Goal: Task Accomplishment & Management: Use online tool/utility

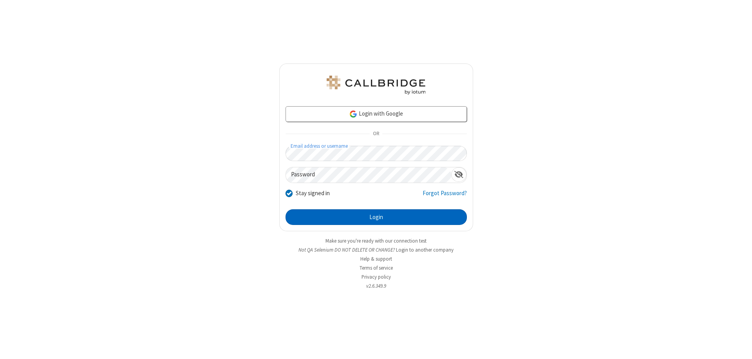
click at [376, 217] on button "Login" at bounding box center [375, 217] width 181 height 16
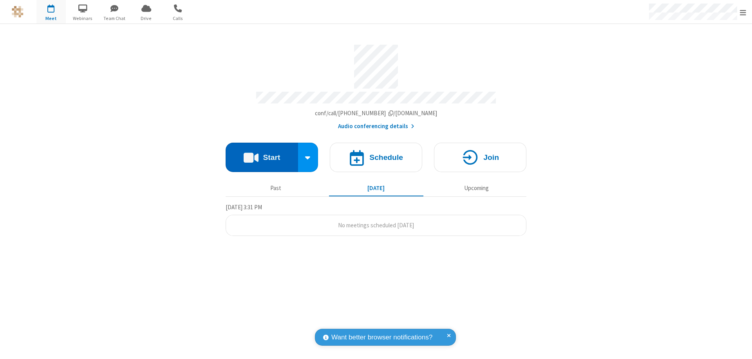
click at [261, 153] on button "Start" at bounding box center [261, 156] width 72 height 29
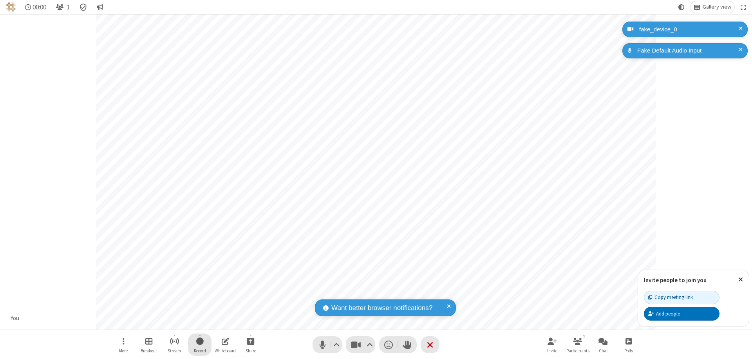
click at [200, 344] on span "Start recording" at bounding box center [199, 341] width 7 height 10
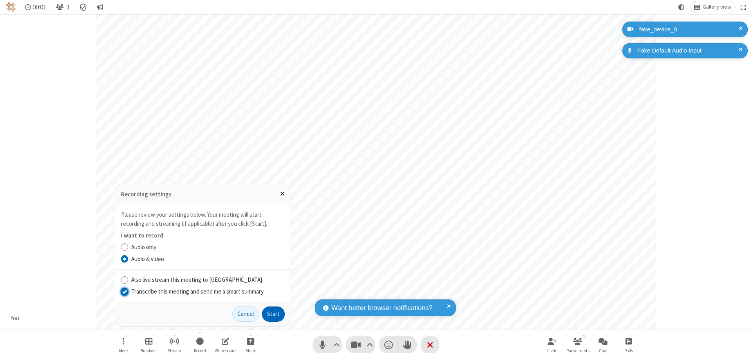
click at [124, 291] on input "Transcribe this meeting and send me a smart summary" at bounding box center [124, 291] width 7 height 8
click at [273, 314] on button "Start" at bounding box center [273, 314] width 23 height 16
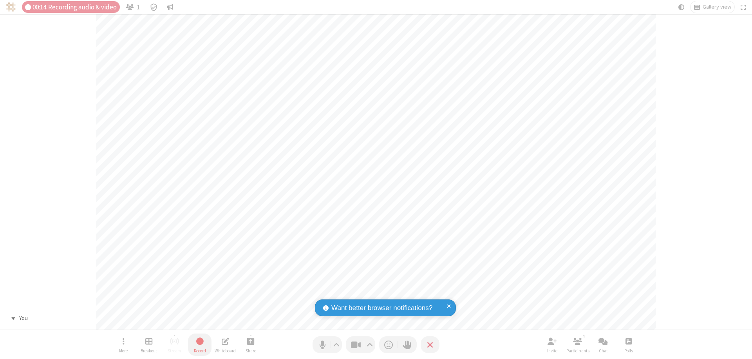
click at [200, 344] on span "Stop recording" at bounding box center [199, 341] width 9 height 10
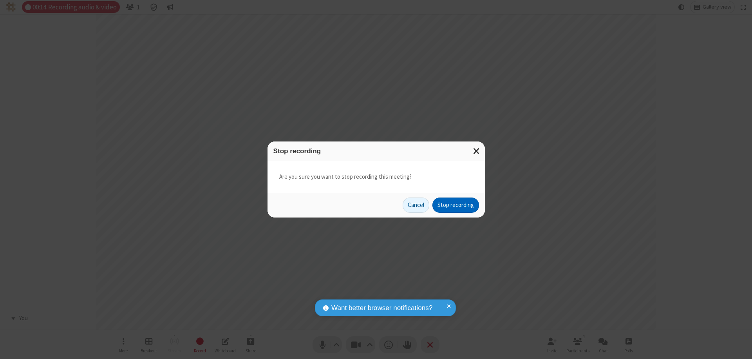
click at [455, 205] on button "Stop recording" at bounding box center [455, 205] width 47 height 16
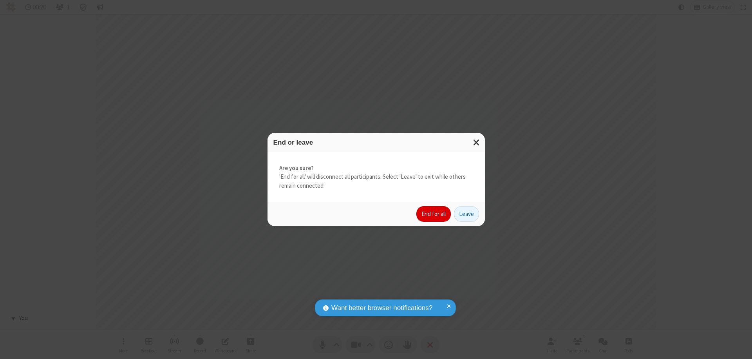
click at [434, 214] on button "End for all" at bounding box center [433, 214] width 34 height 16
